Goal: Transaction & Acquisition: Download file/media

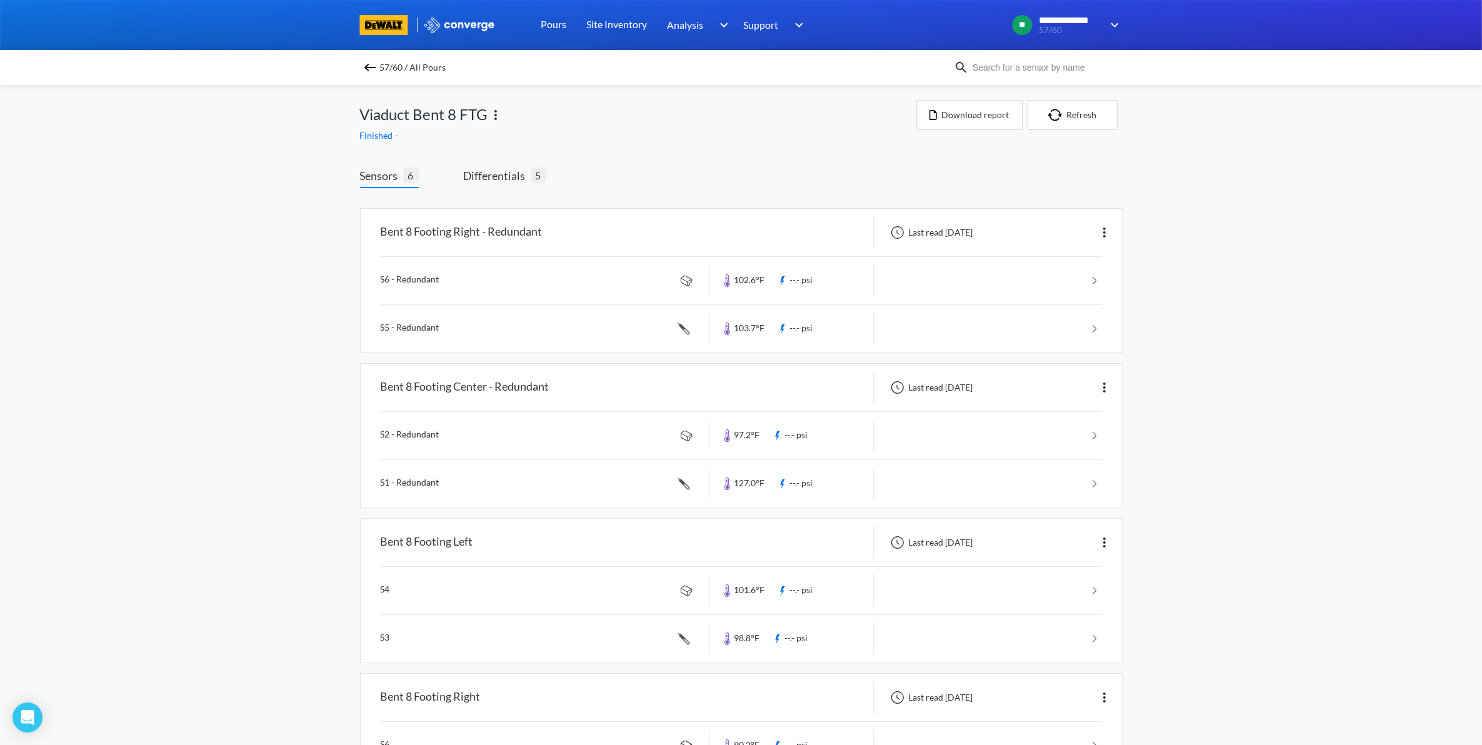
click at [378, 78] on div "57/60 / All Pours" at bounding box center [741, 67] width 1482 height 35
click at [376, 67] on img at bounding box center [369, 67] width 15 height 15
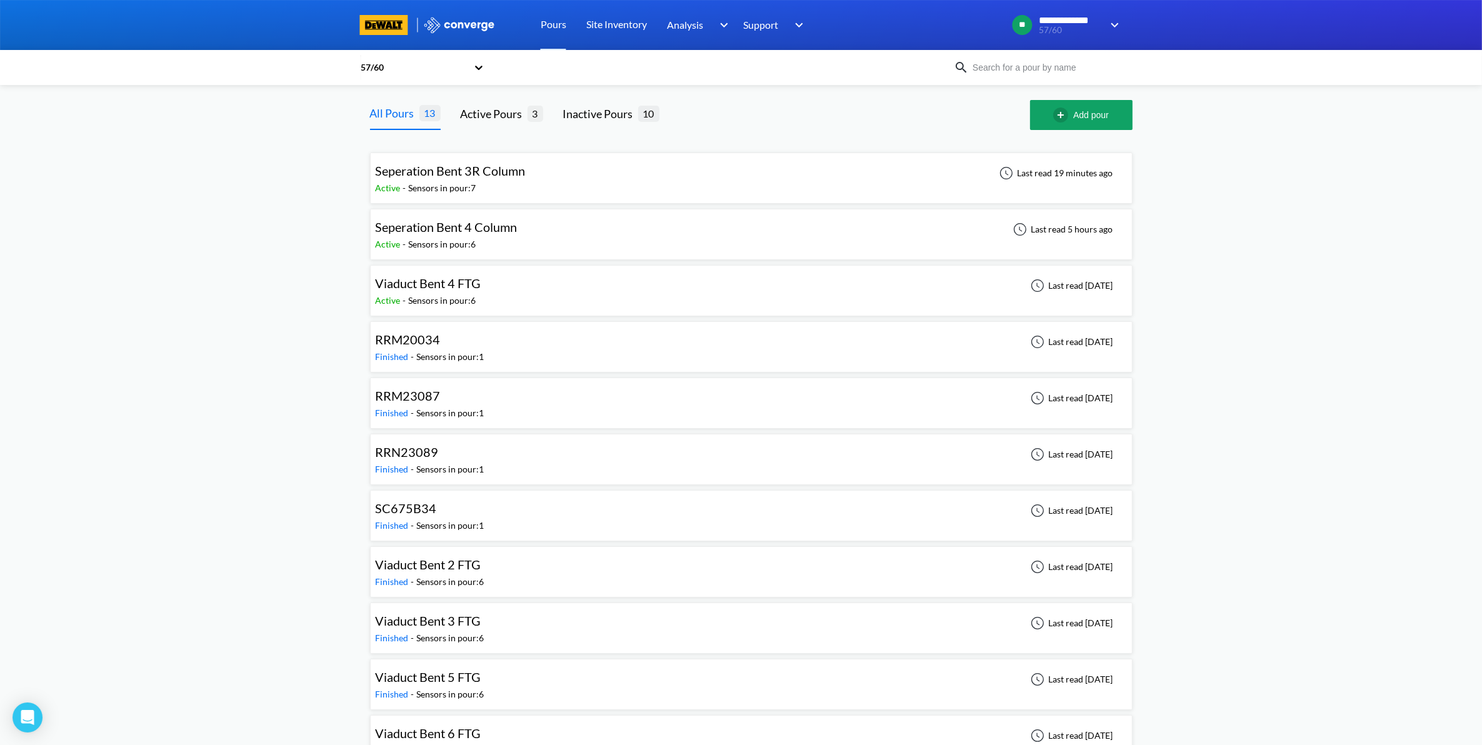
click at [544, 171] on div "Seperation Bent 3R Column Active - Sensors in pour: 7 Last read 19 minutes ago" at bounding box center [751, 178] width 751 height 40
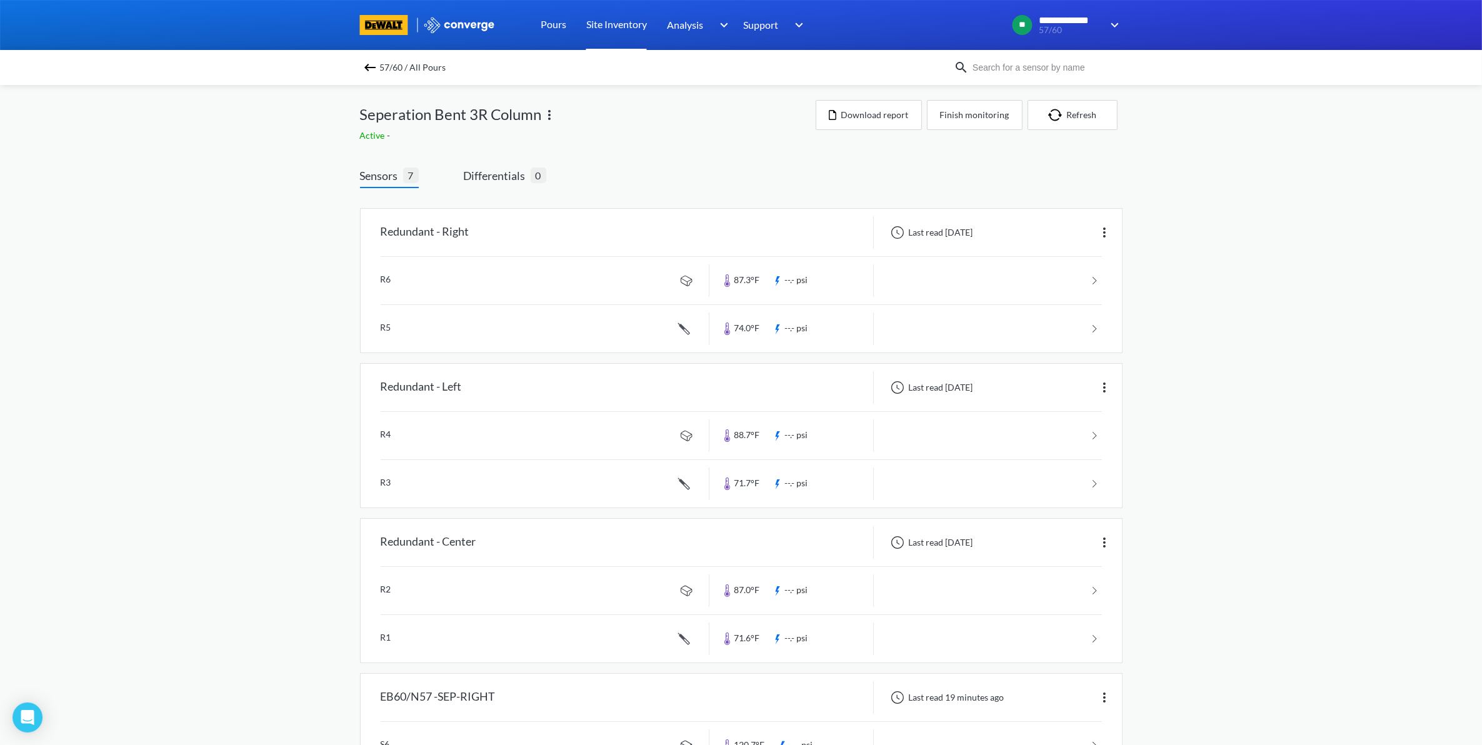
click at [621, 20] on link "Site Inventory" at bounding box center [616, 25] width 61 height 50
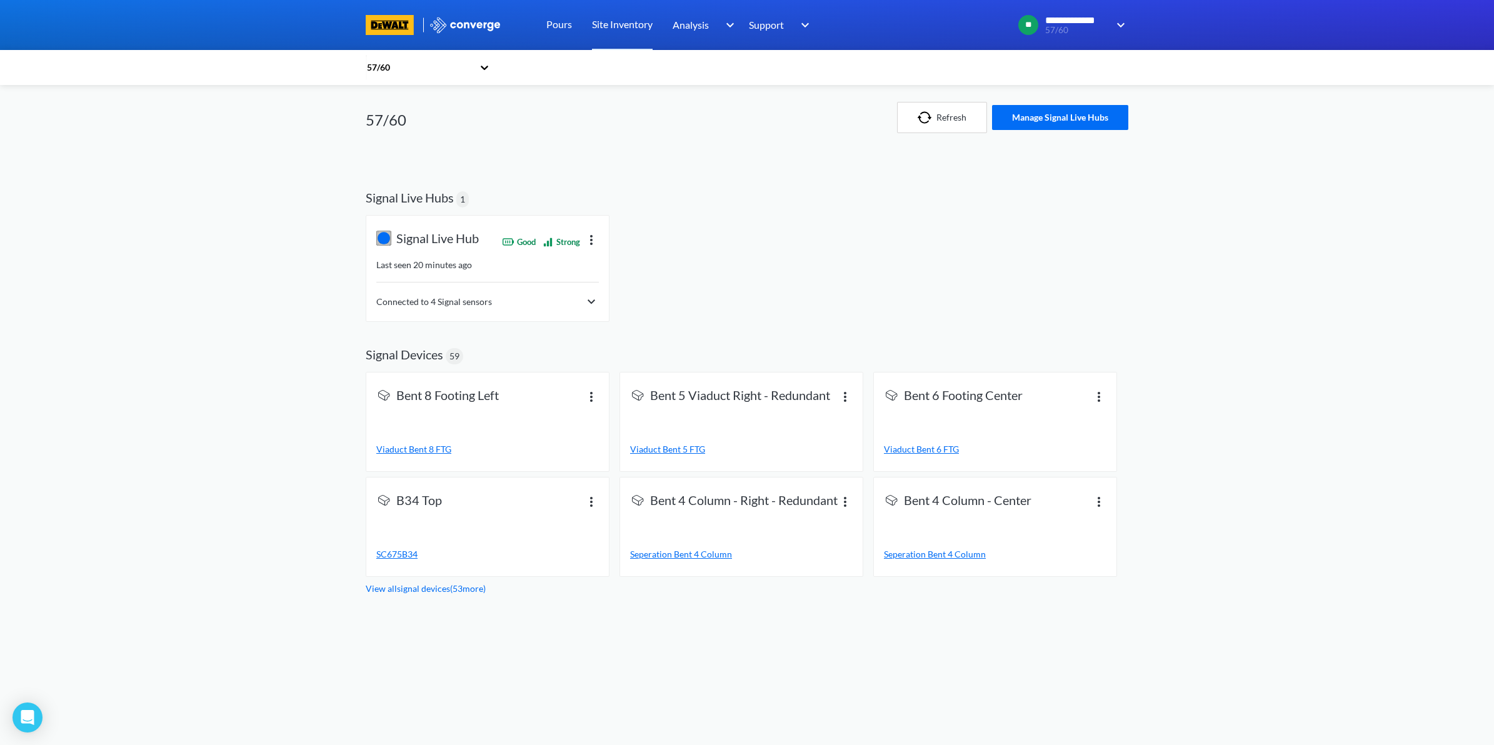
click at [564, 308] on div "Connected to 4 Signal sensors" at bounding box center [487, 301] width 222 height 15
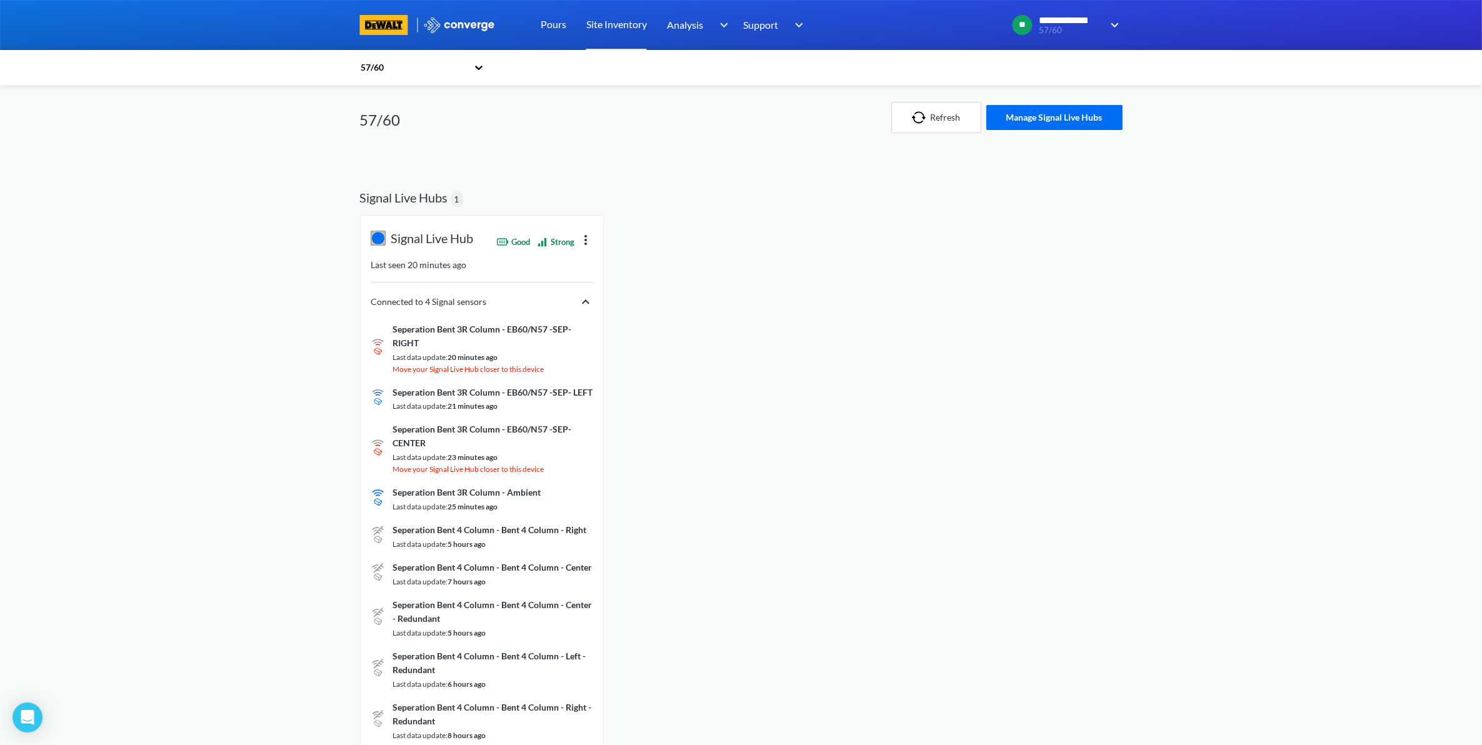
click at [498, 67] on div "57/60" at bounding box center [741, 67] width 762 height 29
click at [491, 69] on div "57/60" at bounding box center [741, 67] width 762 height 29
click at [482, 69] on icon at bounding box center [478, 67] width 12 height 12
click at [557, 31] on link "Pours" at bounding box center [554, 25] width 26 height 50
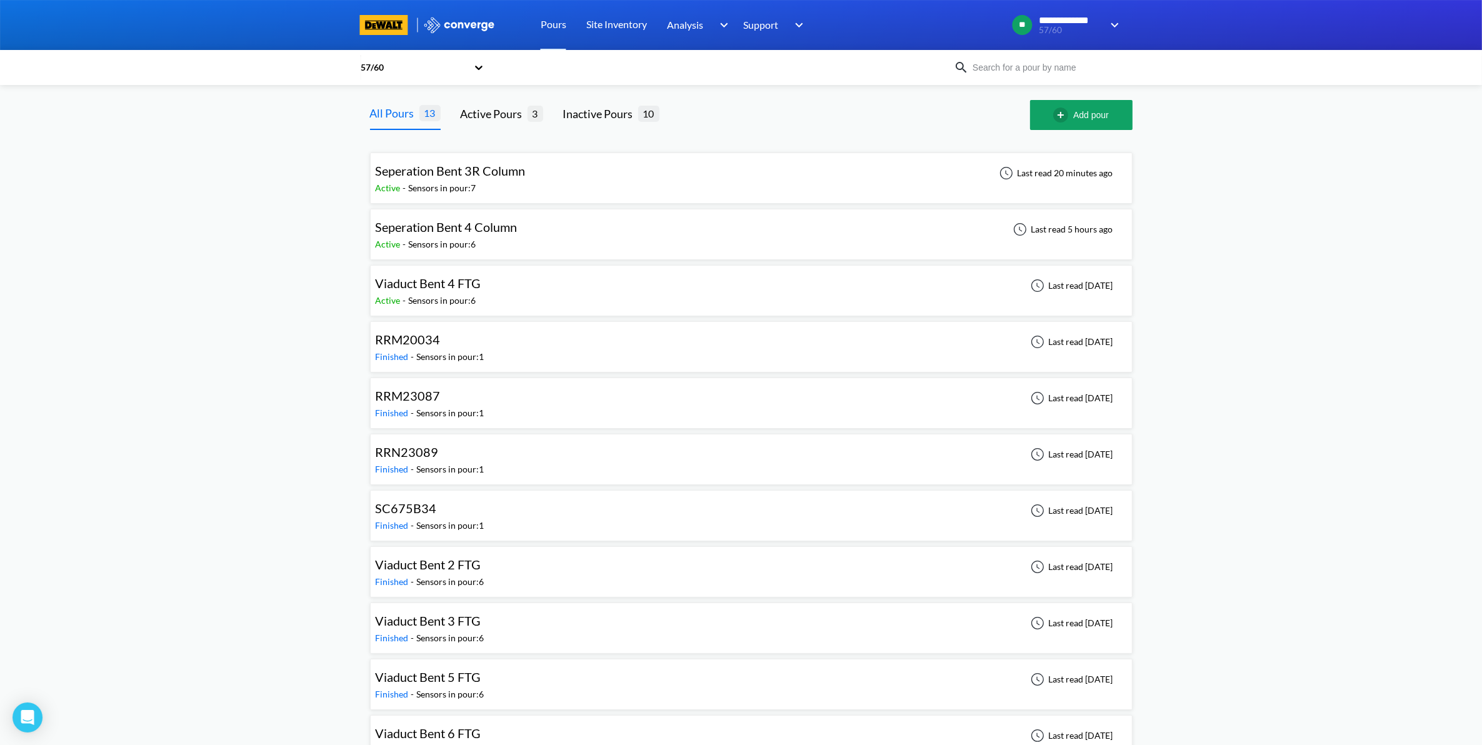
click at [555, 184] on div "Seperation Bent 3R Column Active - Sensors in pour: 7 Last read 20 minutes ago" at bounding box center [751, 178] width 751 height 40
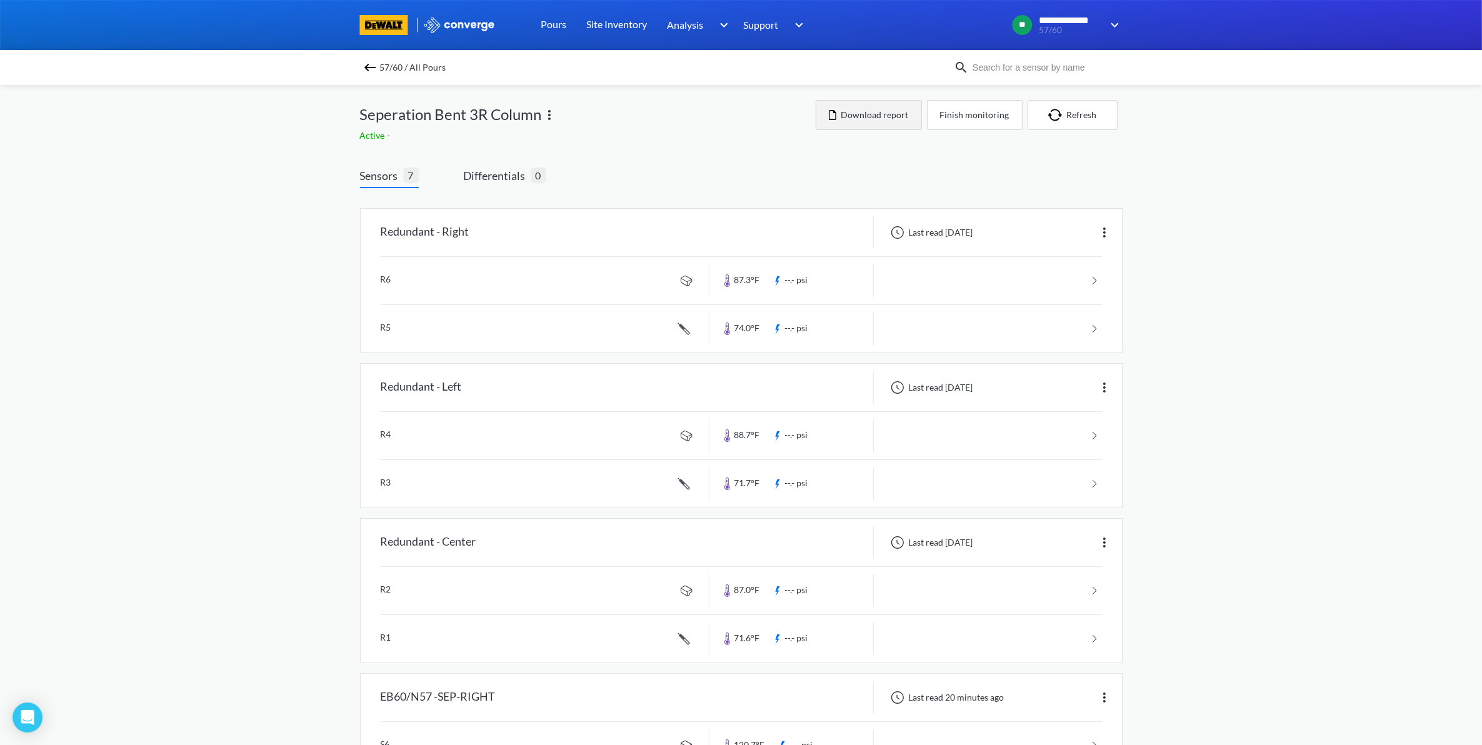
click at [743, 114] on button "Download report" at bounding box center [869, 115] width 106 height 30
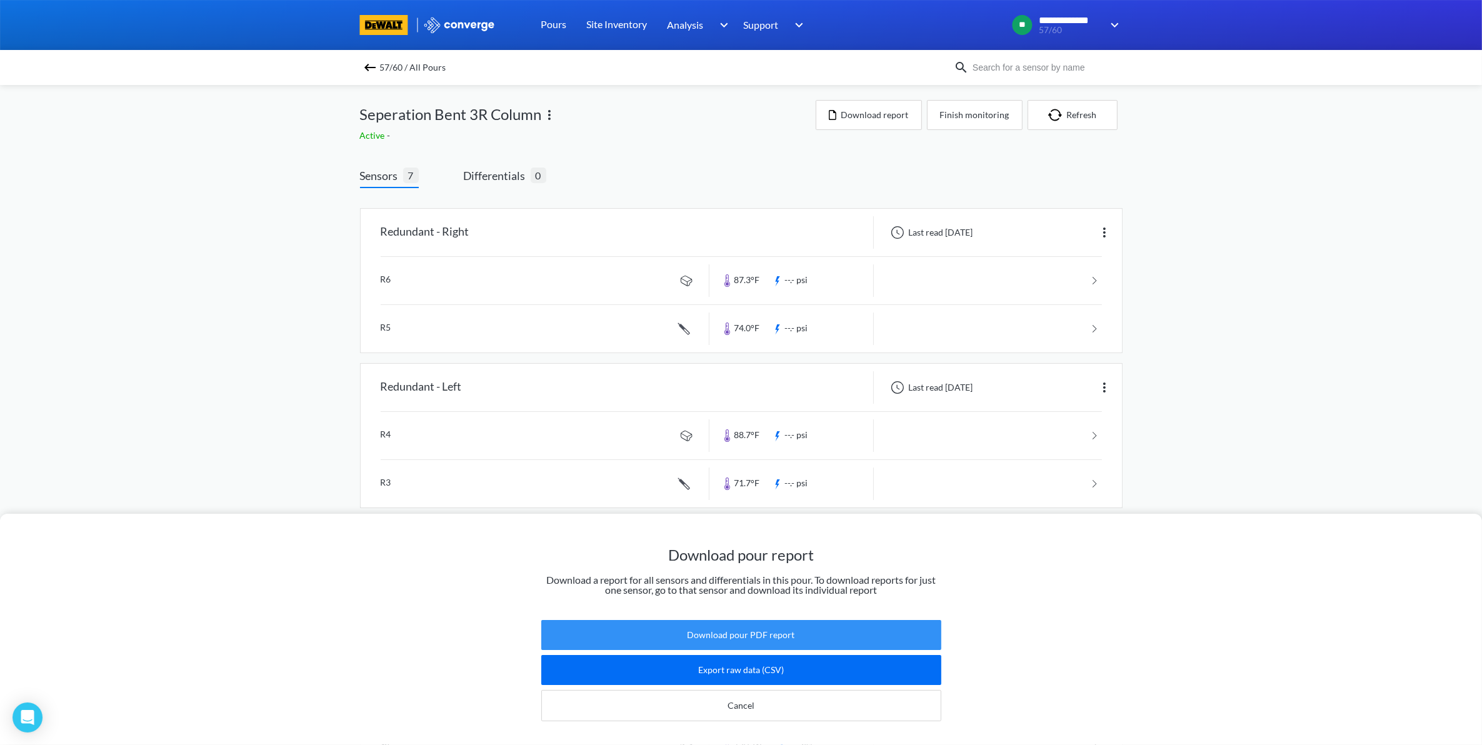
click at [717, 622] on button "Download pour PDF report" at bounding box center [741, 635] width 400 height 30
click at [743, 419] on div "Download pour report Download a report for all sensors and differentials in thi…" at bounding box center [741, 372] width 1482 height 745
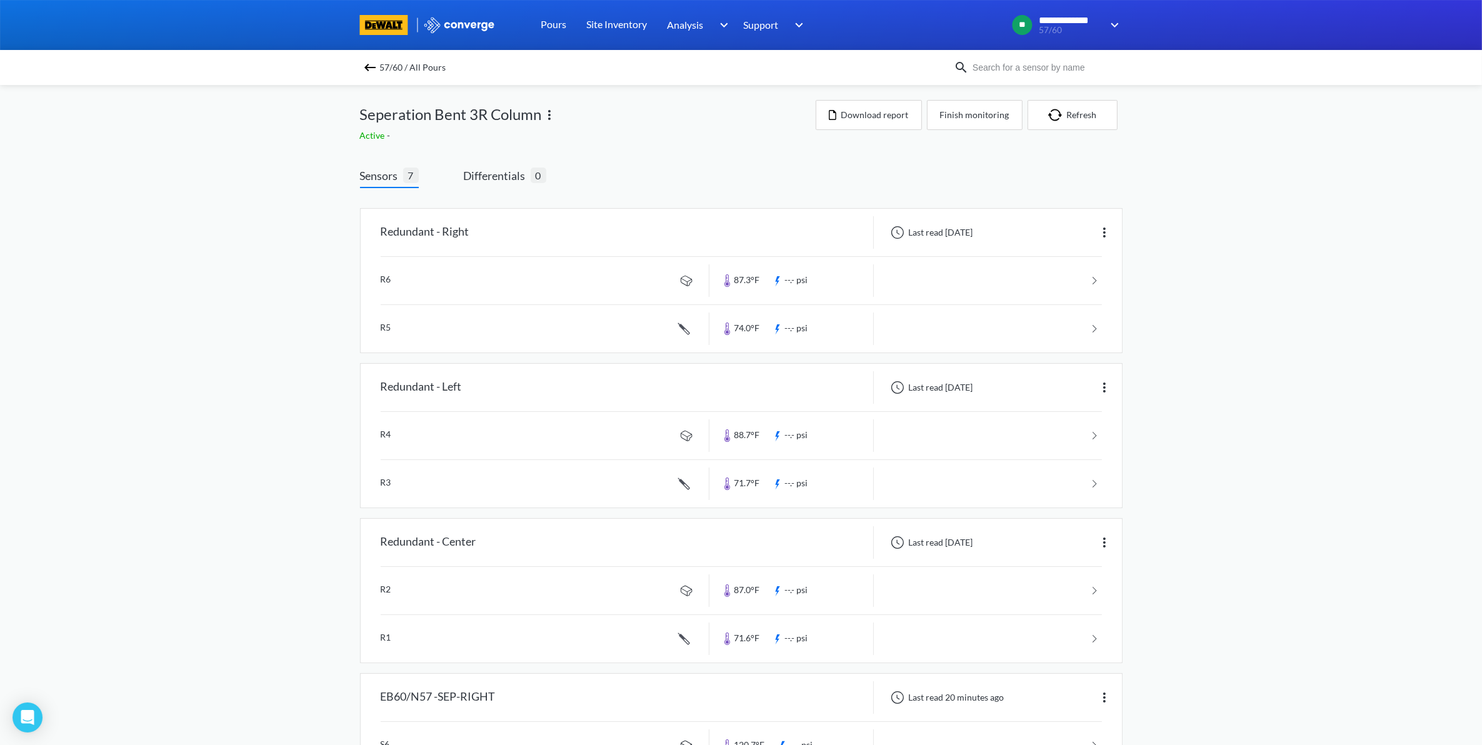
click at [743, 522] on div "**********" at bounding box center [741, 654] width 1482 height 1308
